Goal: Task Accomplishment & Management: Manage account settings

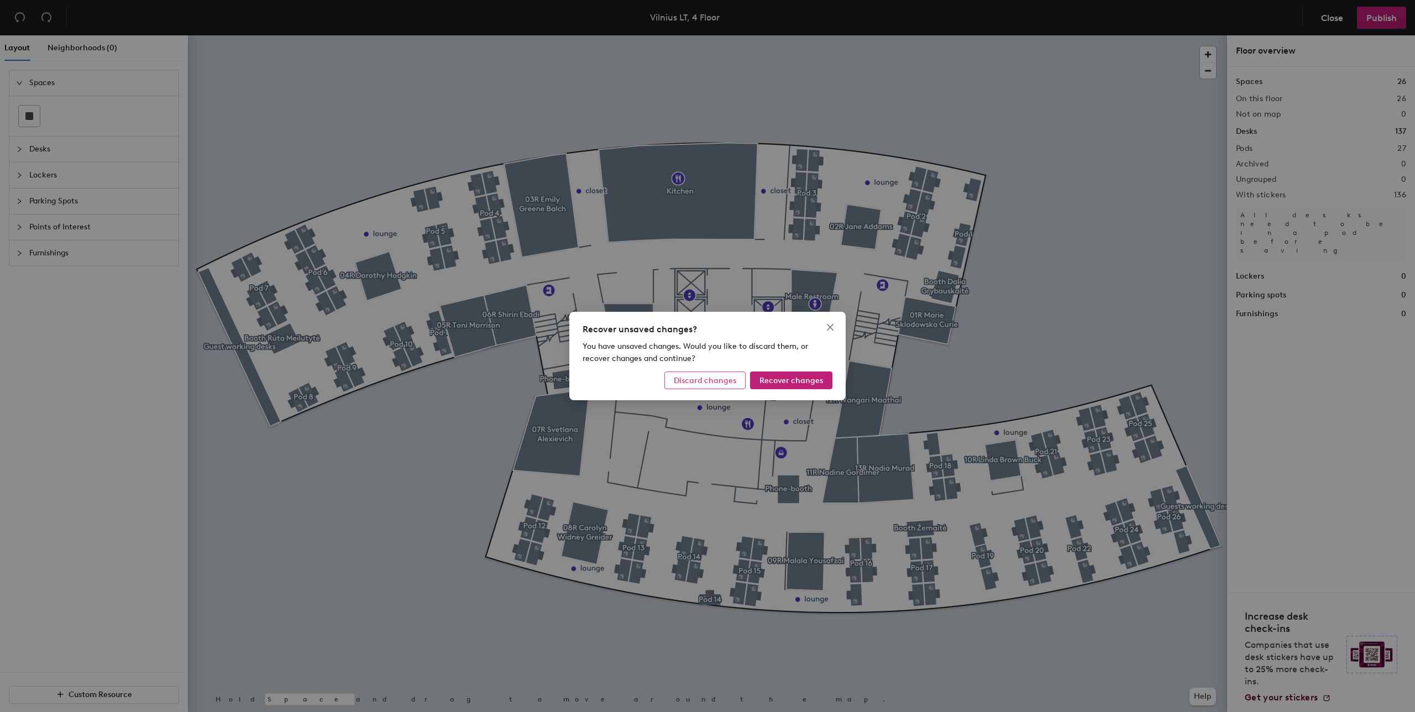
click at [726, 382] on span "Discard changes" at bounding box center [705, 380] width 62 height 9
click at [706, 383] on span "Discard changes" at bounding box center [705, 380] width 62 height 9
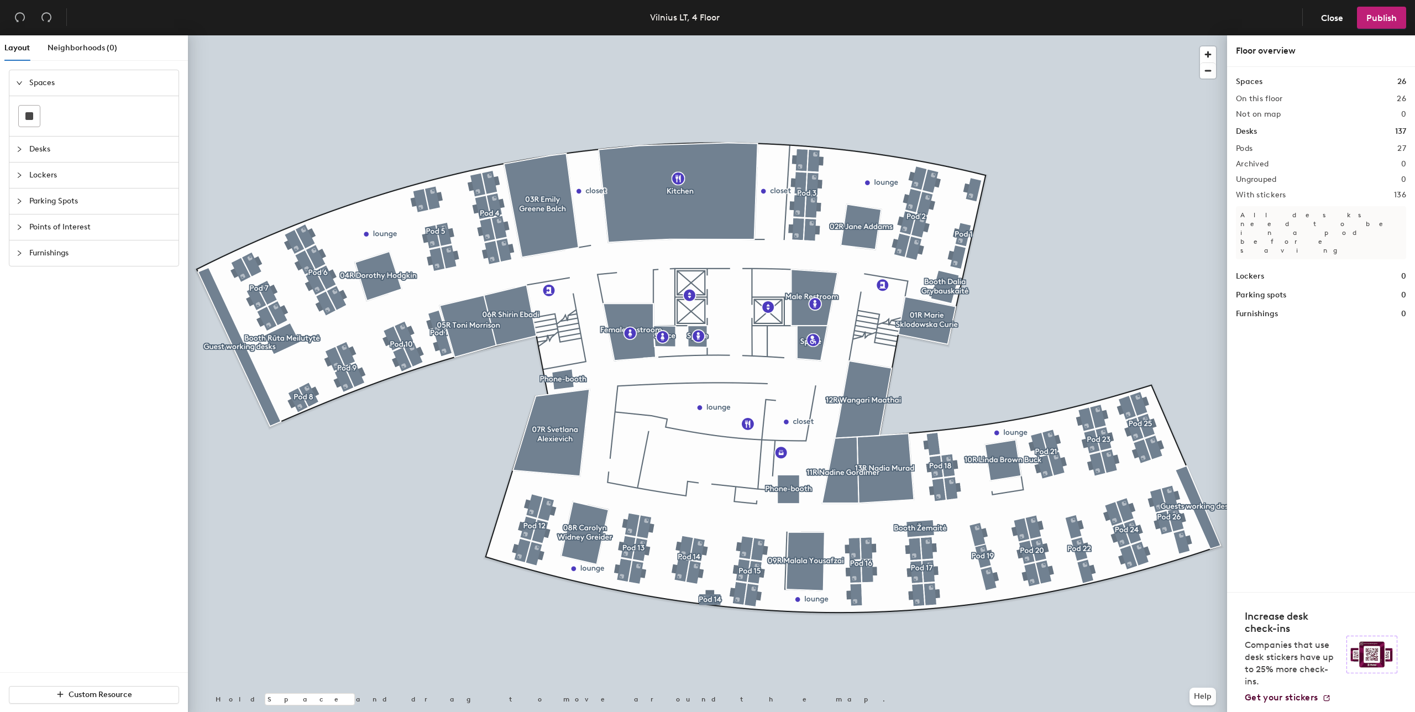
drag, startPoint x: 1247, startPoint y: 649, endPoint x: 1289, endPoint y: 663, distance: 43.7
click at [1290, 663] on p "Companies that use desk stickers have up to 25% more check-ins." at bounding box center [1291, 663] width 95 height 49
drag, startPoint x: 1246, startPoint y: 652, endPoint x: 1310, endPoint y: 682, distance: 70.7
click at [1310, 682] on p "Companies that use desk stickers have up to 25% more check-ins." at bounding box center [1291, 663] width 95 height 49
click at [1310, 681] on p "Companies that use desk stickers have up to 25% more check-ins." at bounding box center [1291, 663] width 95 height 49
